Goal: Check status: Check status

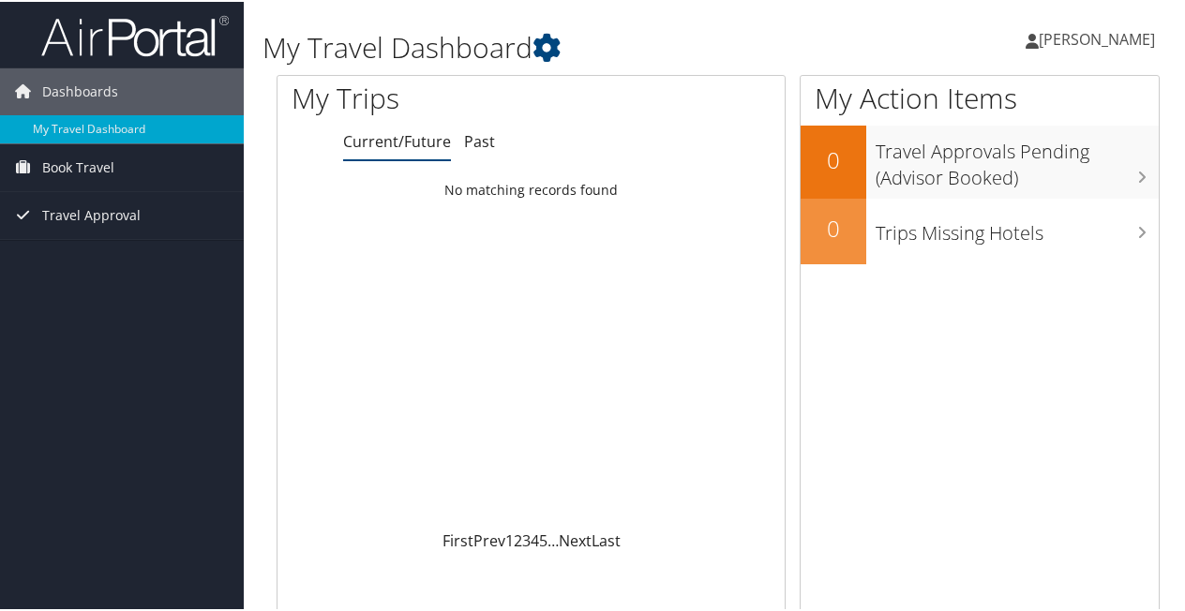
click at [671, 208] on div "Loading... No matching records found" at bounding box center [531, 350] width 507 height 356
click at [97, 172] on span "Book Travel" at bounding box center [78, 166] width 72 height 47
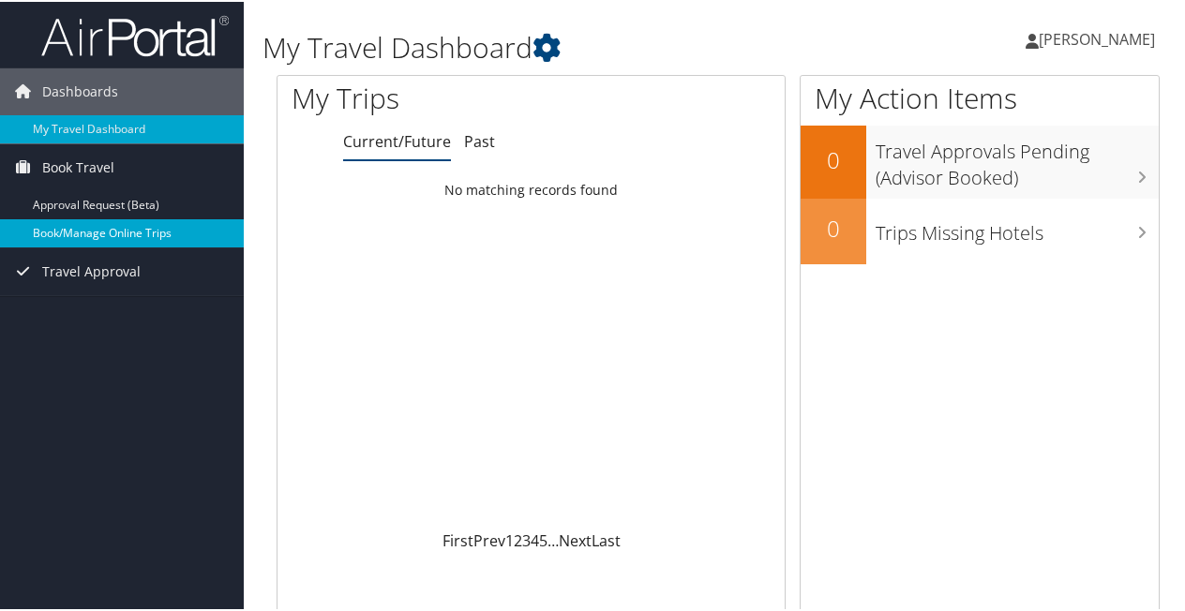
click at [86, 226] on link "Book/Manage Online Trips" at bounding box center [122, 232] width 244 height 28
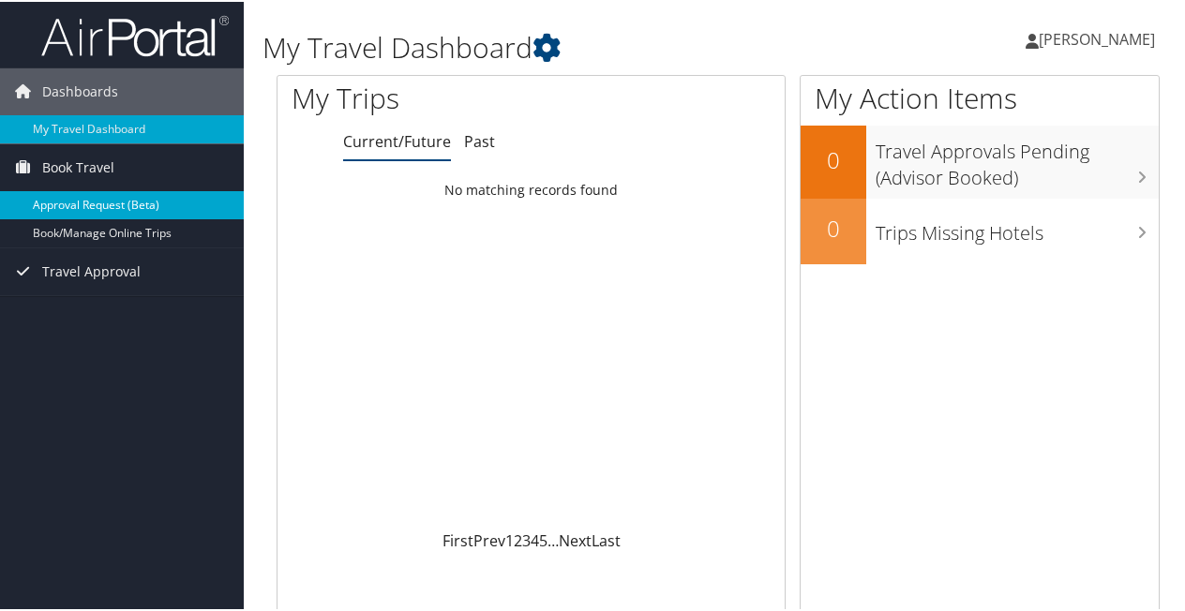
click at [120, 204] on link "Approval Request (Beta)" at bounding box center [122, 203] width 244 height 28
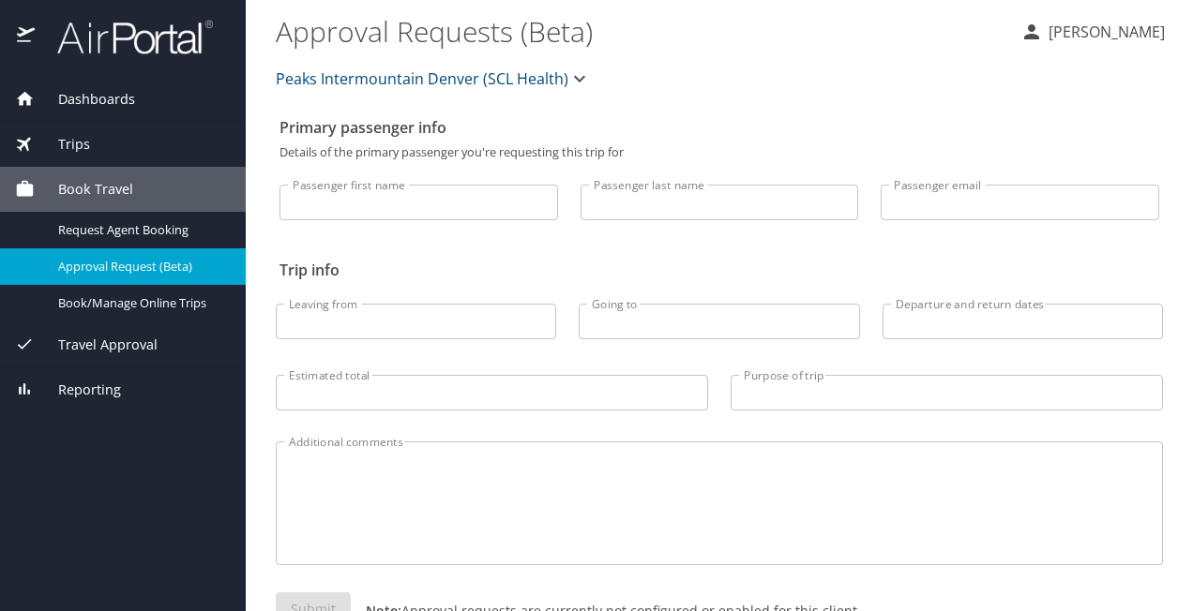
click at [129, 341] on span "Travel Approval" at bounding box center [96, 345] width 123 height 21
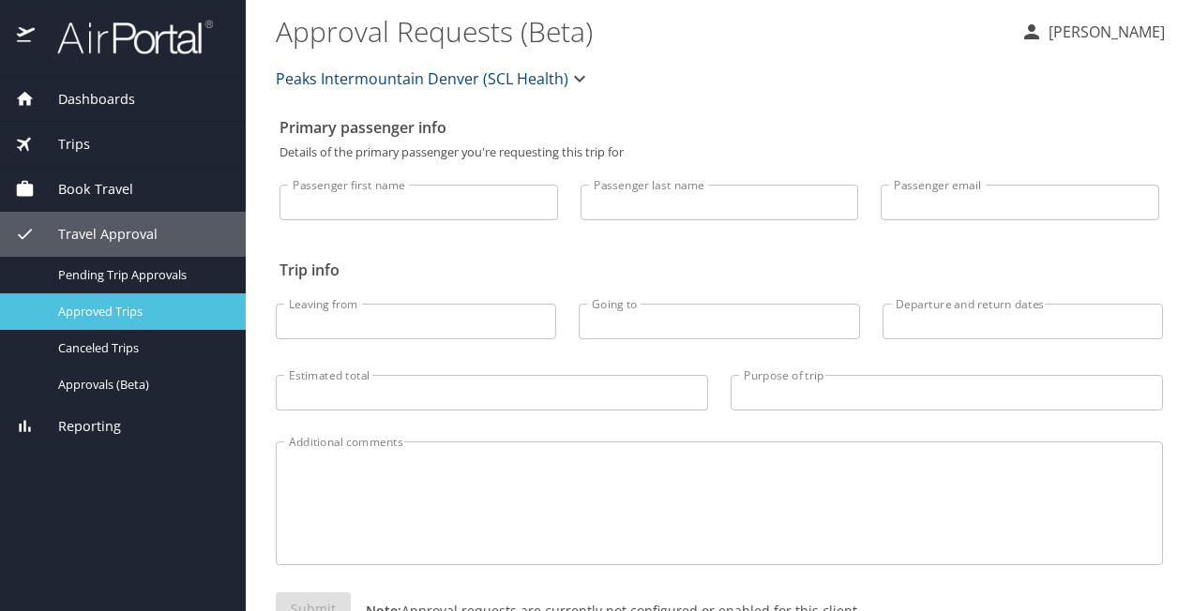
click at [138, 308] on span "Approved Trips" at bounding box center [140, 312] width 165 height 18
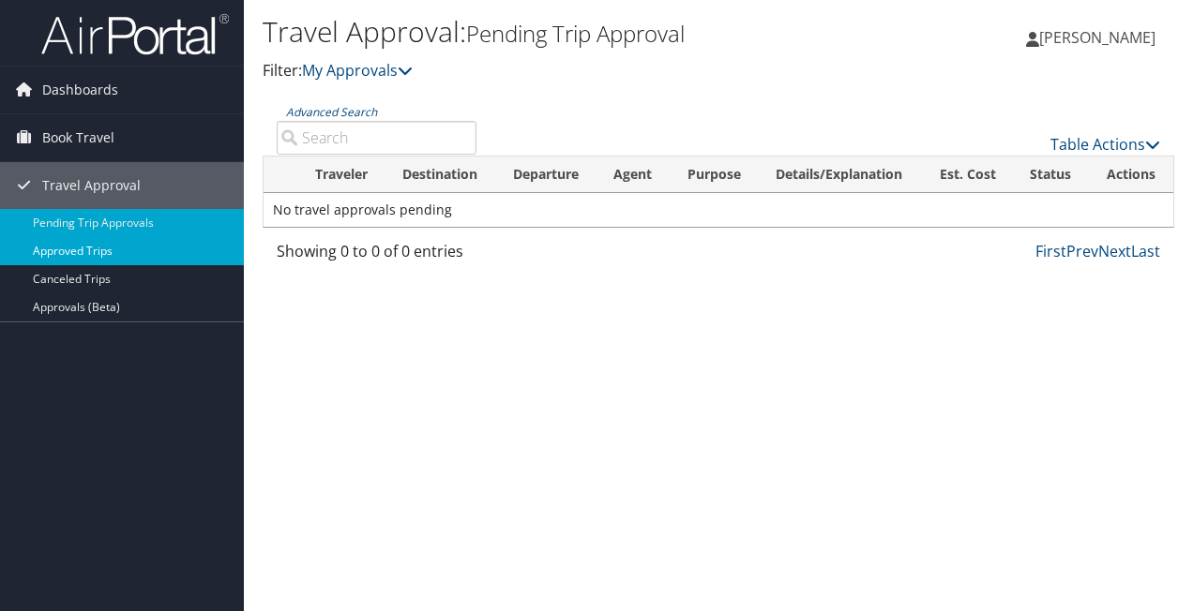
click at [103, 249] on link "Approved Trips" at bounding box center [122, 251] width 244 height 28
